Goal: Task Accomplishment & Management: Use online tool/utility

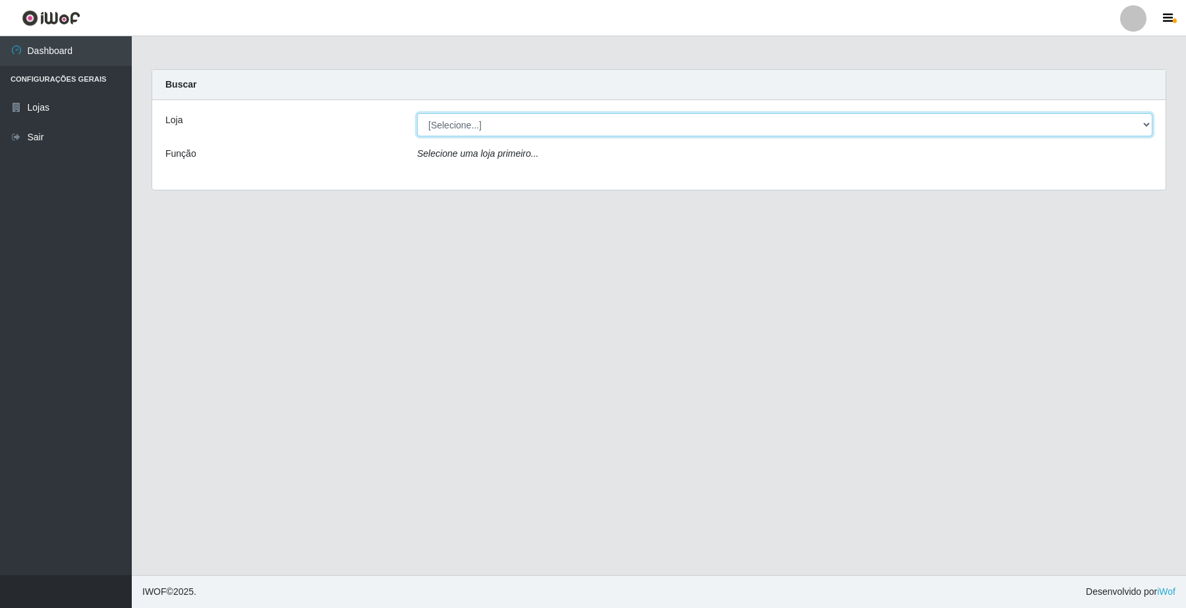
click at [452, 121] on select "[Selecione...] O Filezão - Centenário" at bounding box center [785, 124] width 736 height 23
select select "203"
click at [417, 113] on select "[Selecione...] O Filezão - Centenário" at bounding box center [785, 124] width 736 height 23
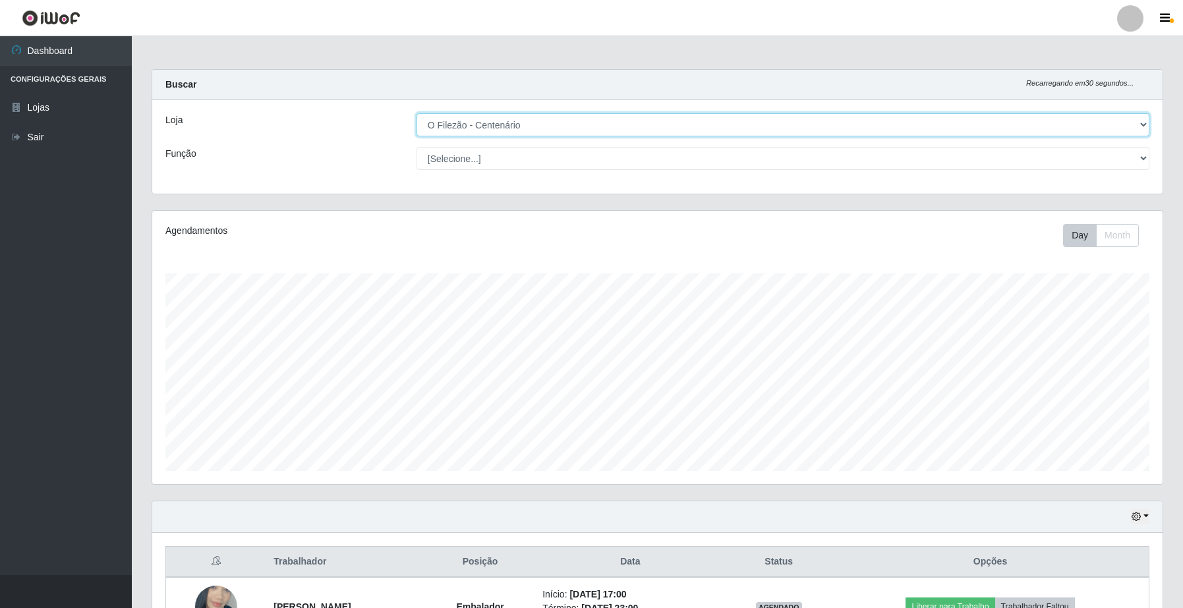
scroll to position [274, 1010]
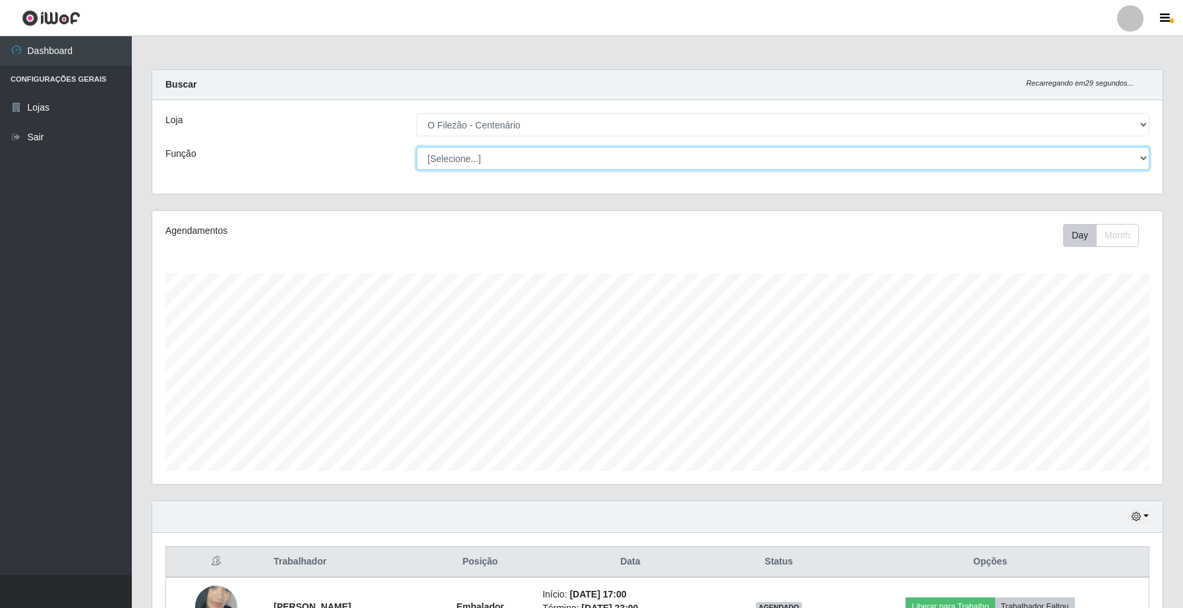
click at [453, 161] on select "[Selecione...] Auxiliar de Estacionamento Auxiliar de Estacionamento + Auxiliar…" at bounding box center [783, 158] width 733 height 23
select select "1"
click at [417, 147] on select "[Selecione...] Auxiliar de Estacionamento Auxiliar de Estacionamento + Auxiliar…" at bounding box center [783, 158] width 733 height 23
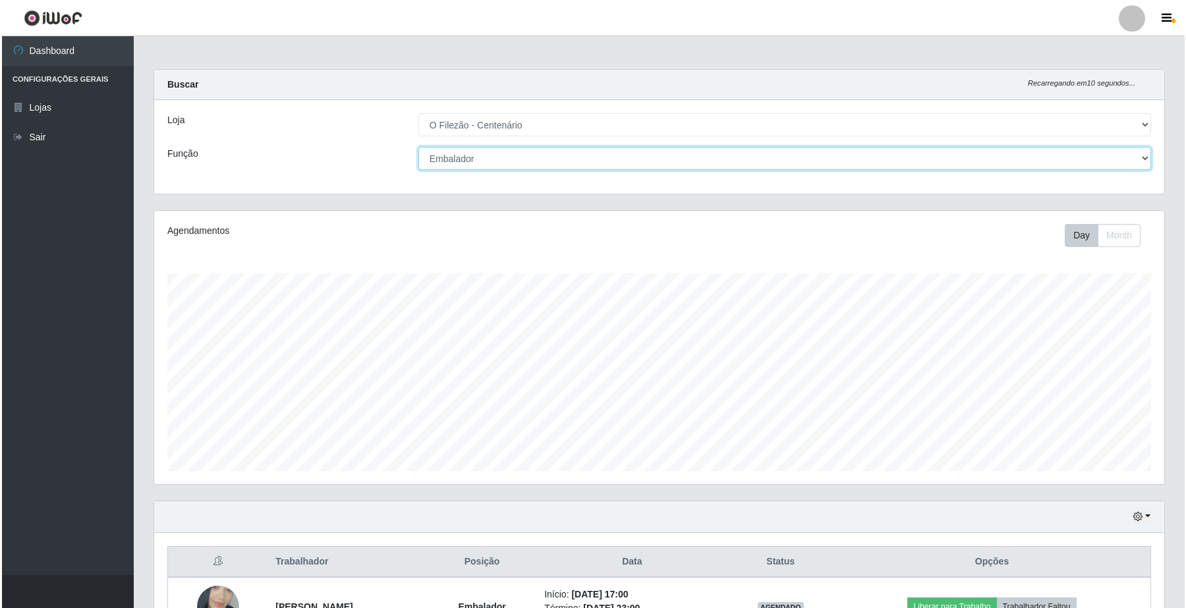
scroll to position [92, 0]
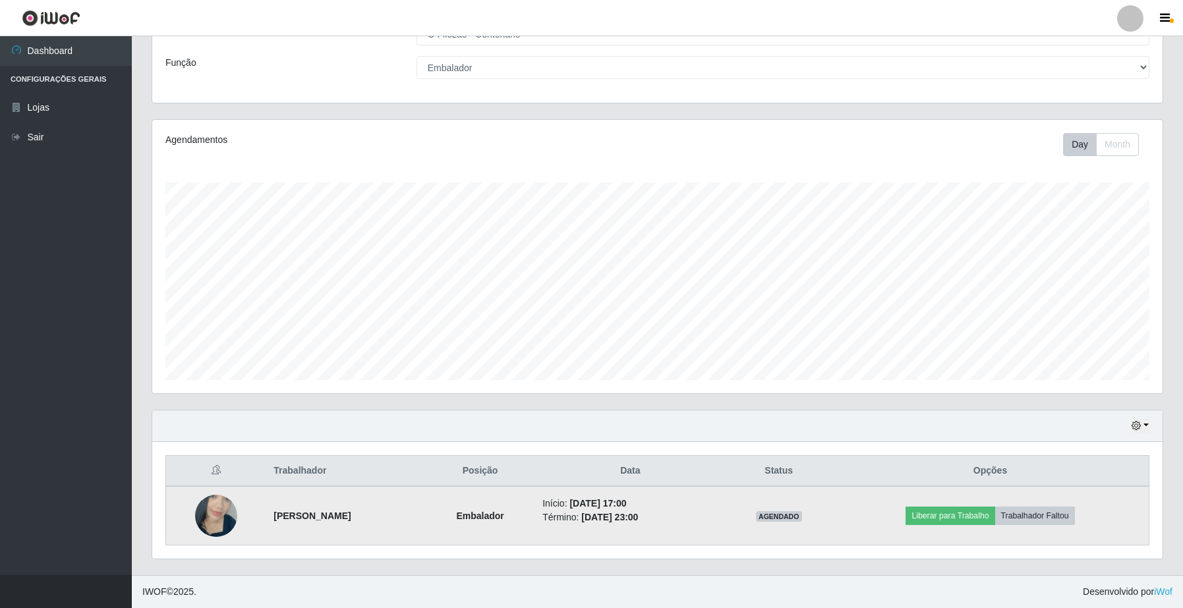
click at [960, 505] on td "Liberar para Trabalho Trabalhador Faltou" at bounding box center [990, 515] width 317 height 59
click at [958, 517] on button "Liberar para Trabalho" at bounding box center [950, 516] width 89 height 18
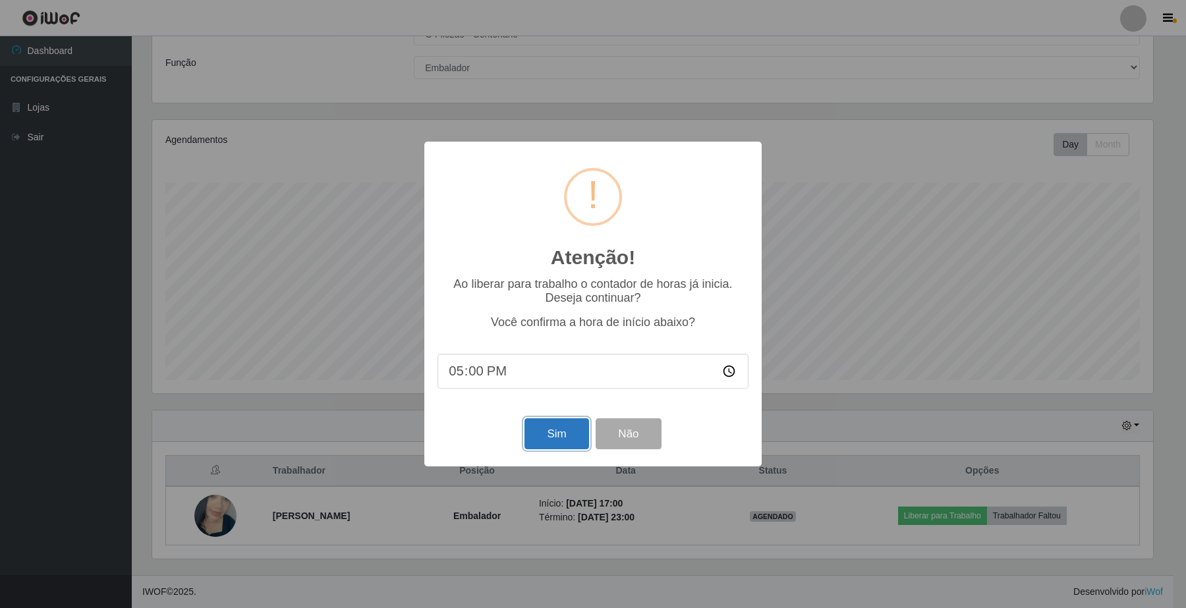
click at [570, 440] on button "Sim" at bounding box center [557, 434] width 64 height 31
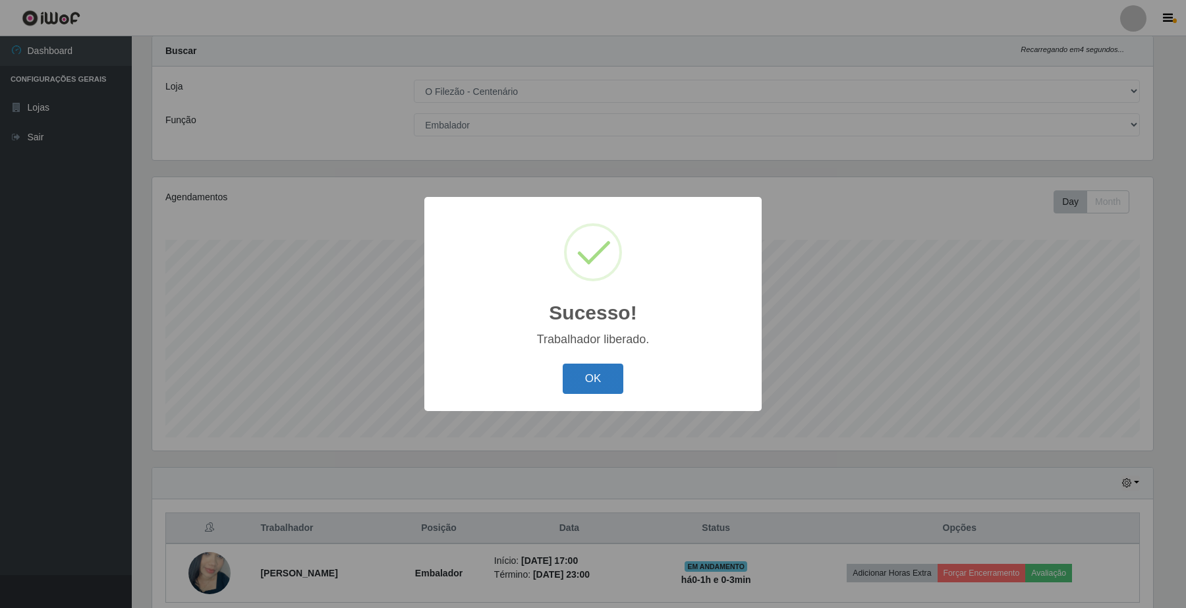
click at [591, 380] on button "OK" at bounding box center [593, 379] width 61 height 31
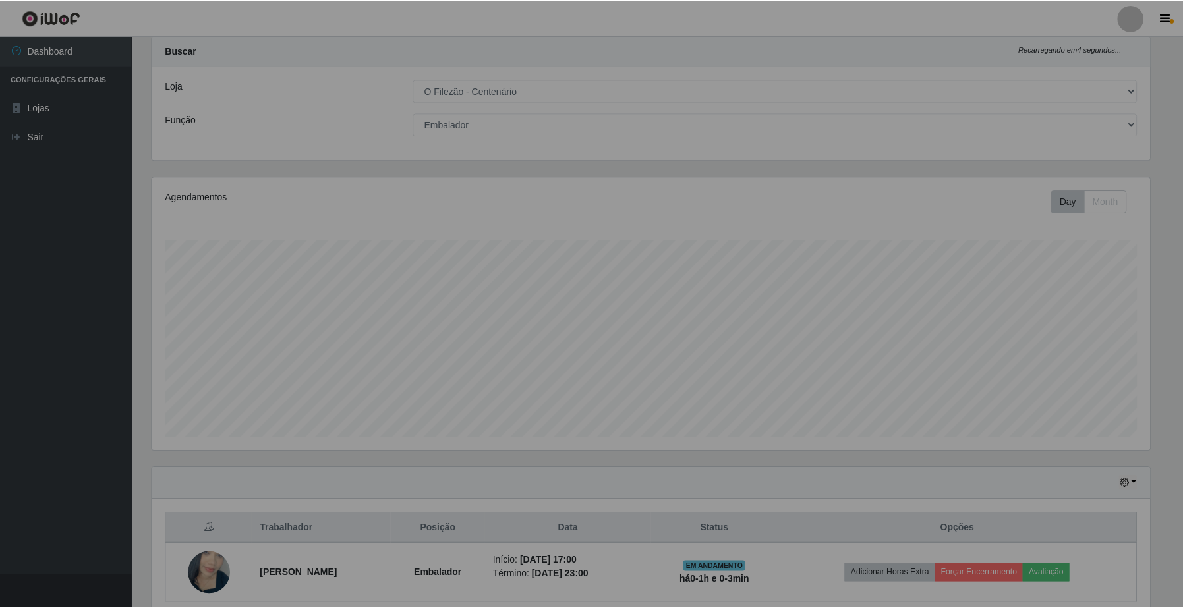
scroll to position [274, 1010]
